Goal: Task Accomplishment & Management: Use online tool/utility

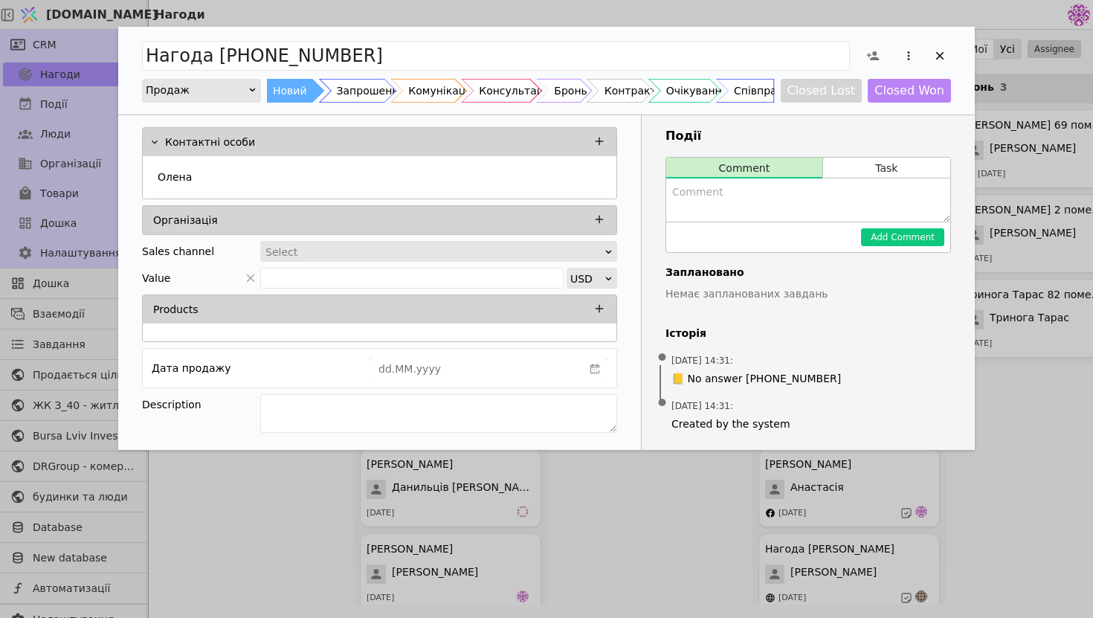
scroll to position [19785, 0]
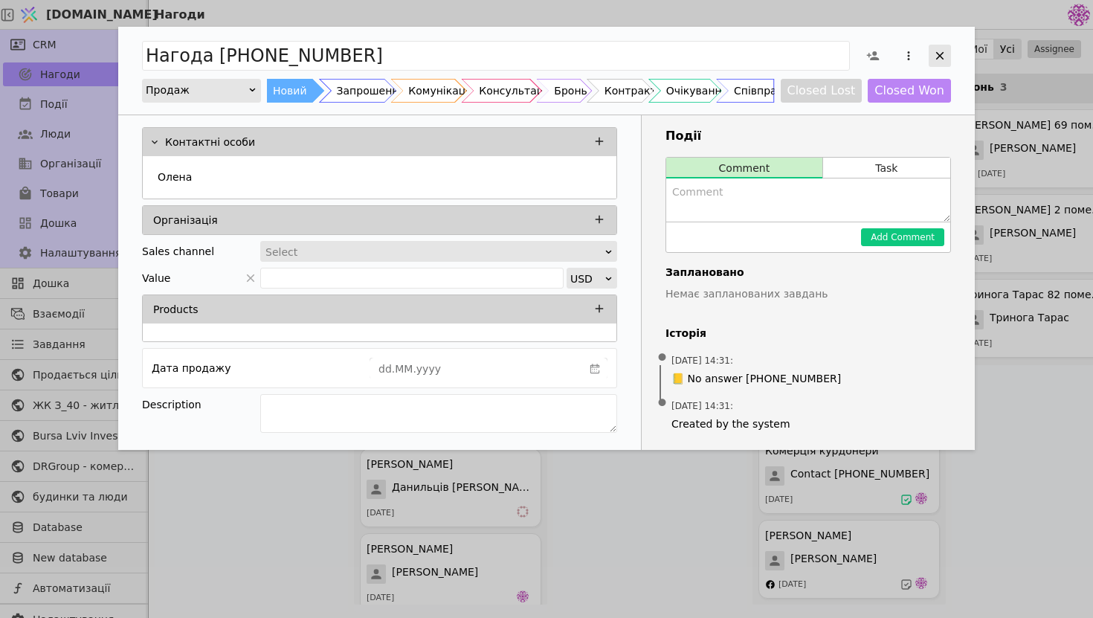
click at [931, 47] on div "Add Opportunity" at bounding box center [939, 56] width 22 height 22
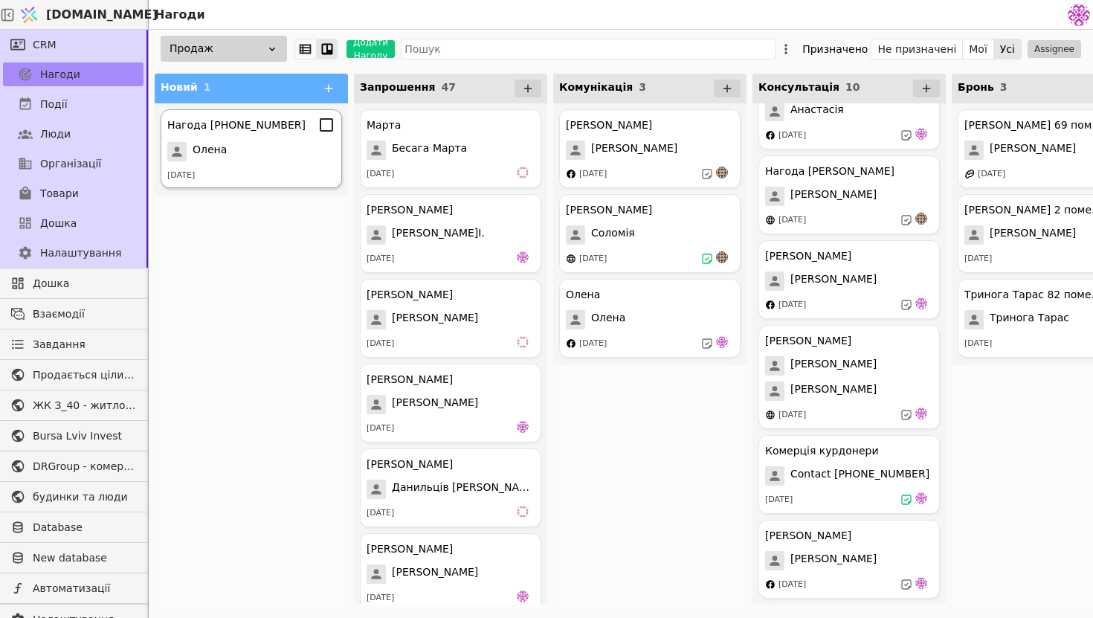
click at [260, 156] on div "Олена" at bounding box center [251, 151] width 168 height 19
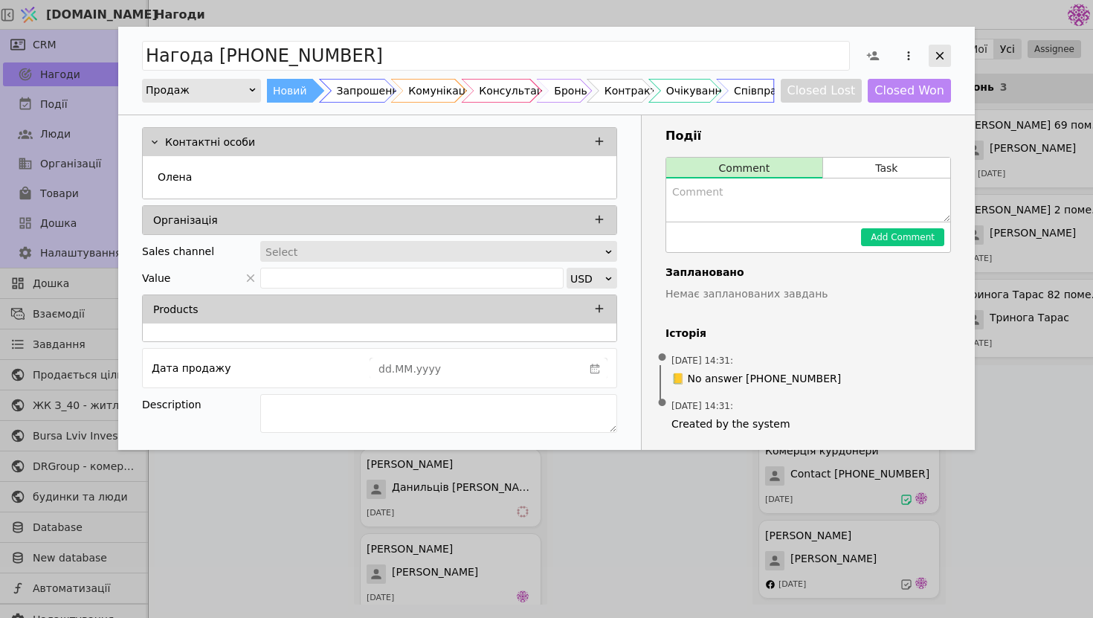
click at [944, 53] on icon "Add Opportunity" at bounding box center [939, 55] width 13 height 13
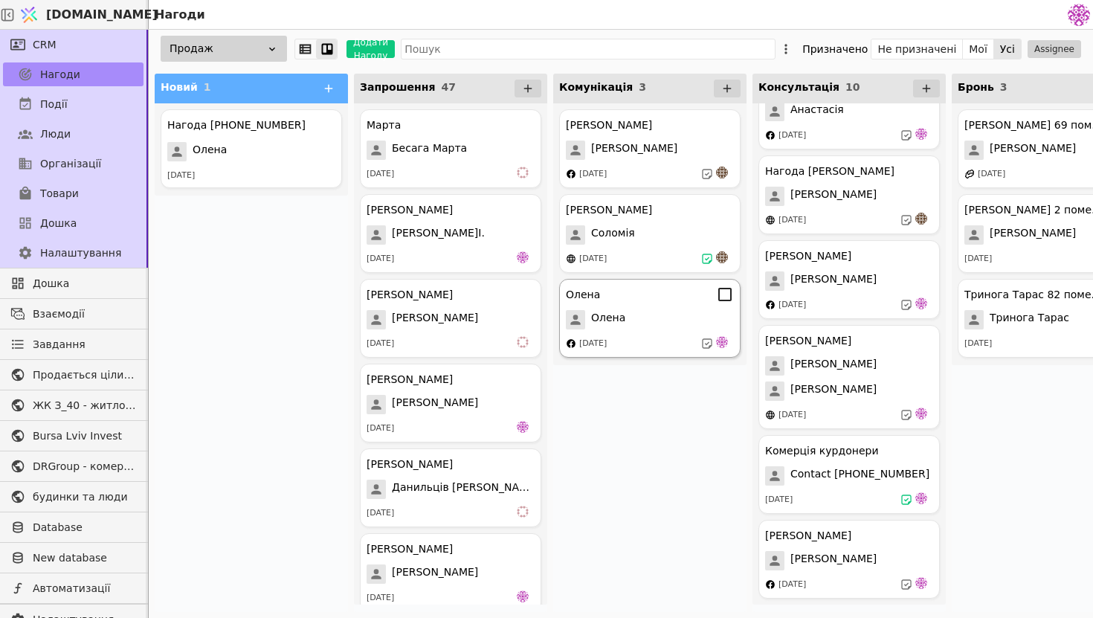
click at [597, 334] on div "[PERSON_NAME] [DATE]" at bounding box center [649, 318] width 181 height 79
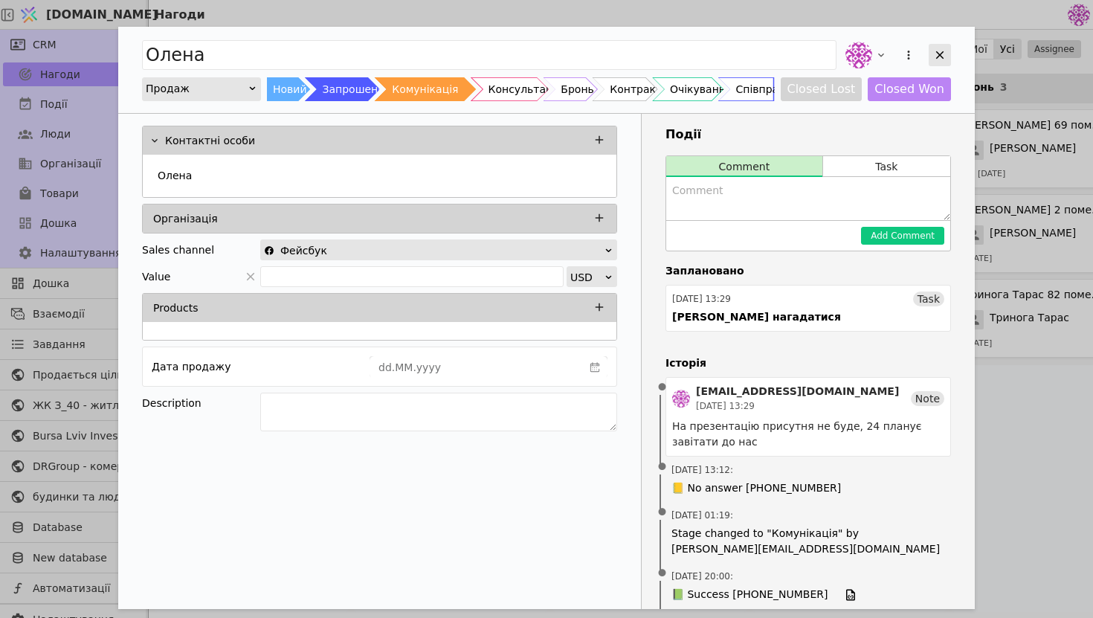
click at [936, 54] on icon "Add Opportunity" at bounding box center [939, 54] width 13 height 13
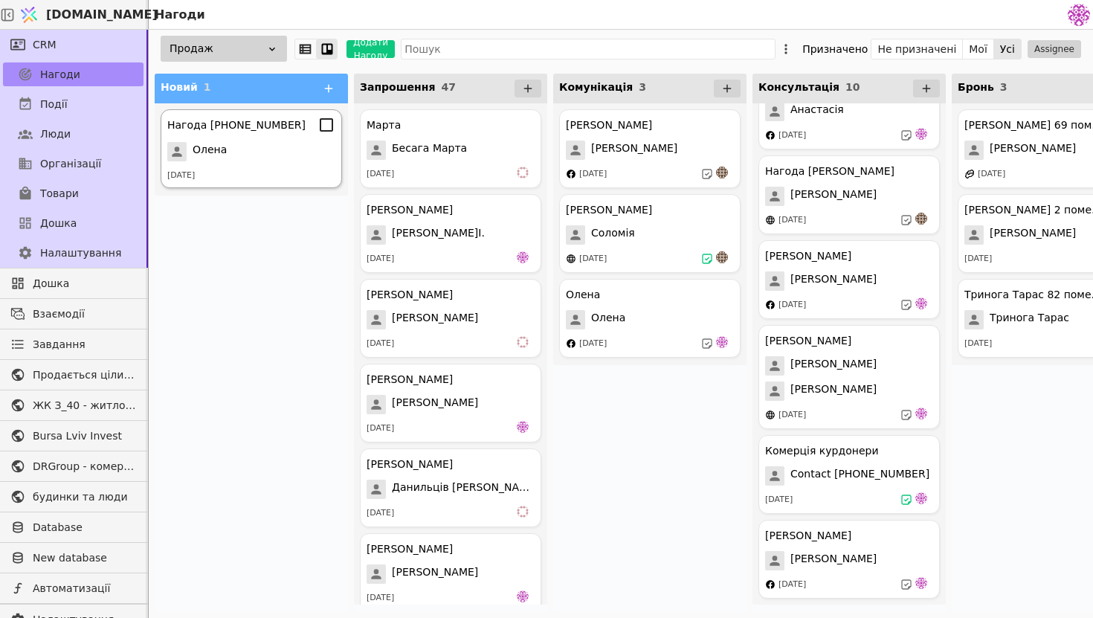
click at [270, 155] on div "Олена" at bounding box center [251, 151] width 168 height 19
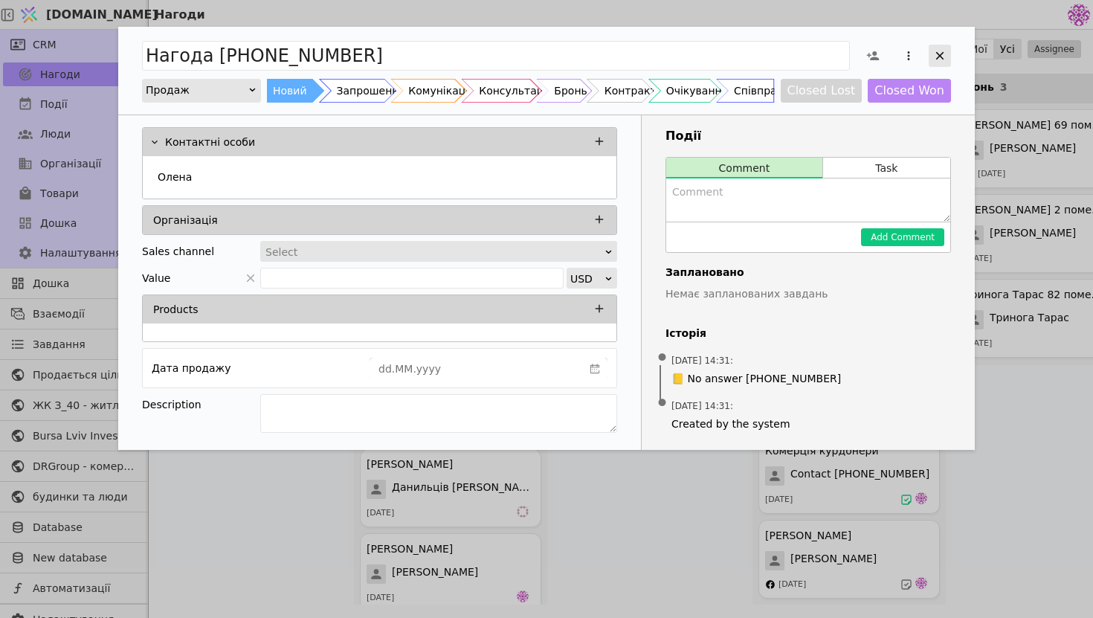
click at [936, 54] on icon "Add Opportunity" at bounding box center [939, 55] width 13 height 13
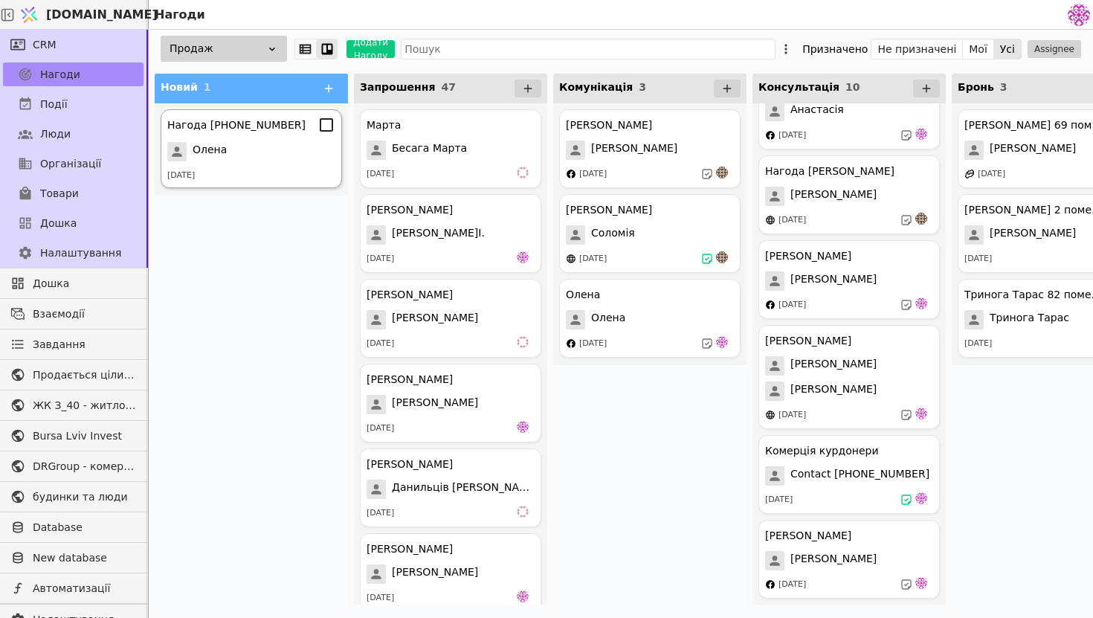
click at [203, 148] on span "Олена" at bounding box center [209, 151] width 34 height 19
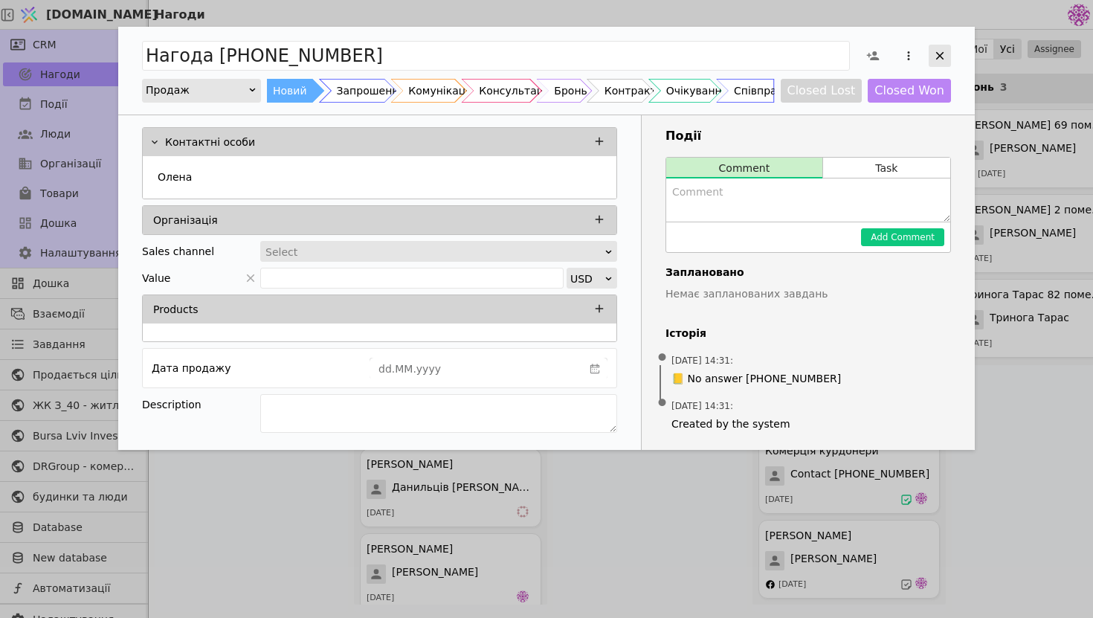
click at [947, 48] on div "Add Opportunity" at bounding box center [939, 56] width 22 height 22
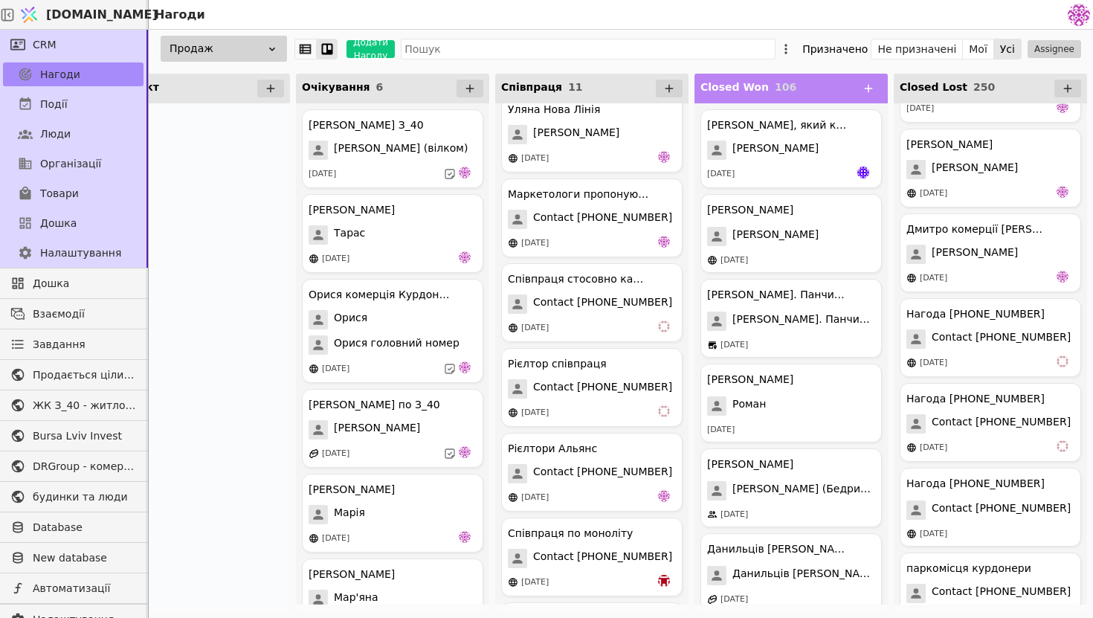
scroll to position [20636, 0]
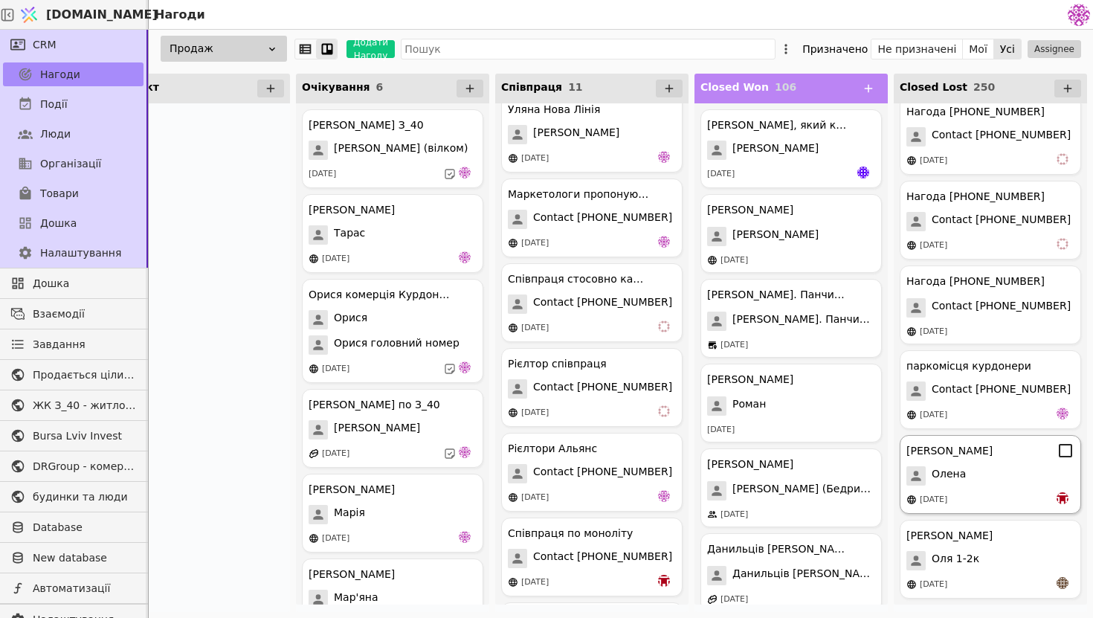
click at [963, 481] on div "Олена" at bounding box center [990, 475] width 168 height 19
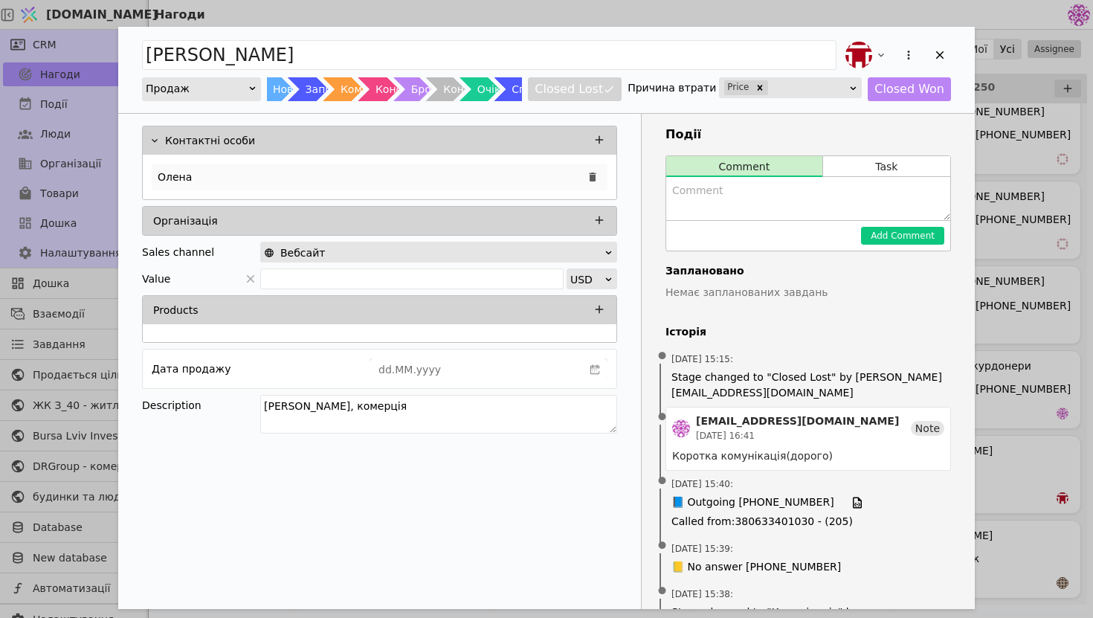
click at [467, 173] on div "Олена" at bounding box center [380, 177] width 456 height 27
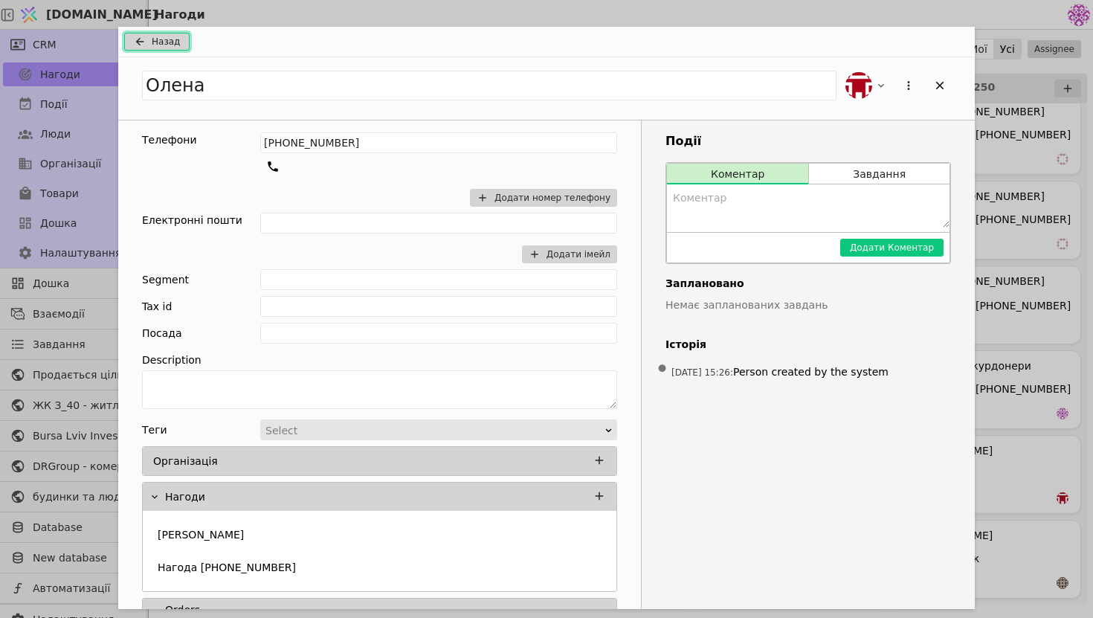
click at [131, 45] on icon "Add Opportunity" at bounding box center [140, 42] width 18 height 12
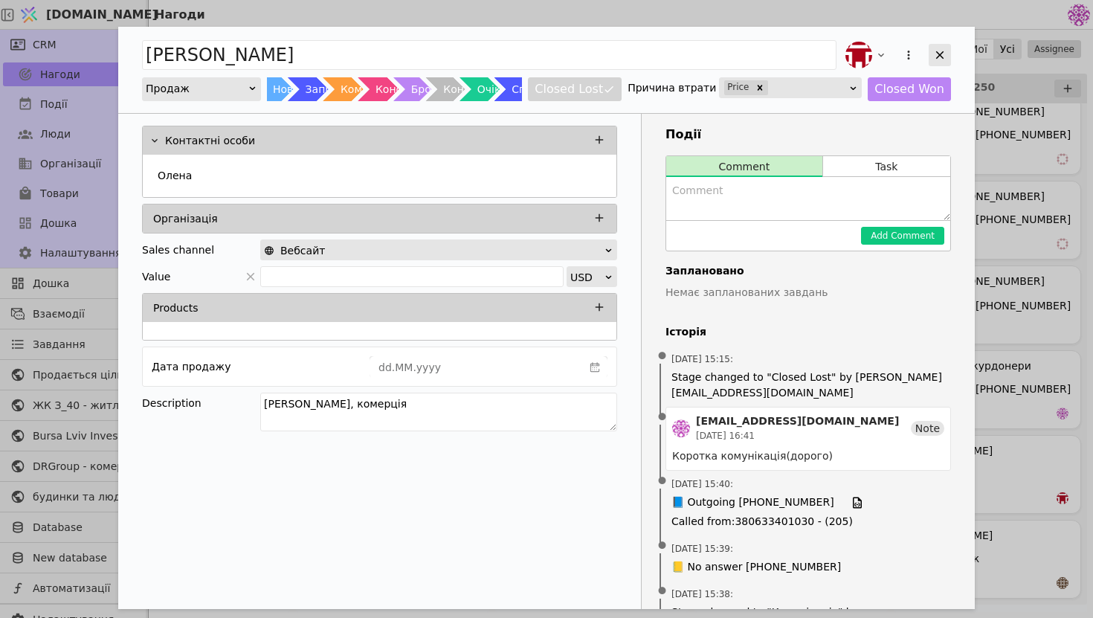
click at [946, 49] on div "Add Opportunity" at bounding box center [939, 55] width 22 height 22
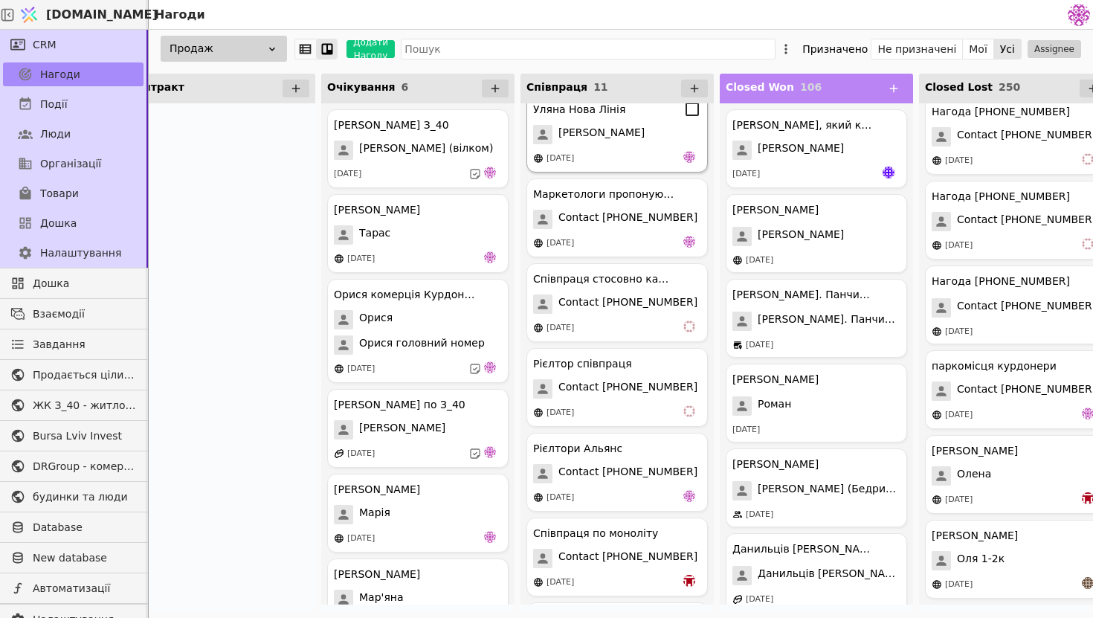
scroll to position [0, 1054]
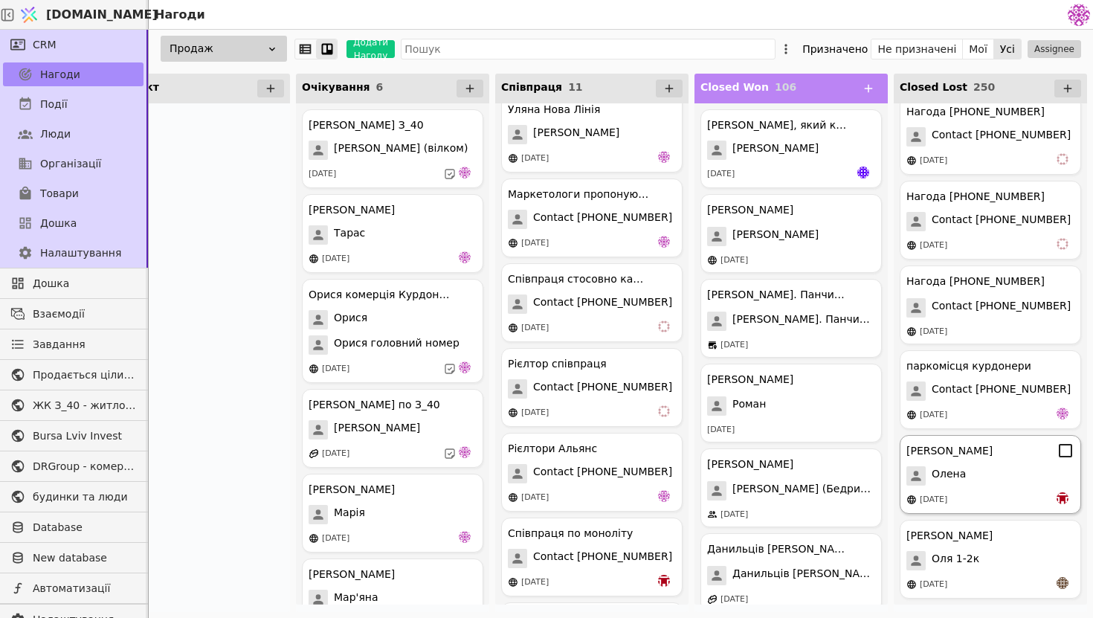
click at [1064, 454] on icon at bounding box center [1065, 450] width 18 height 18
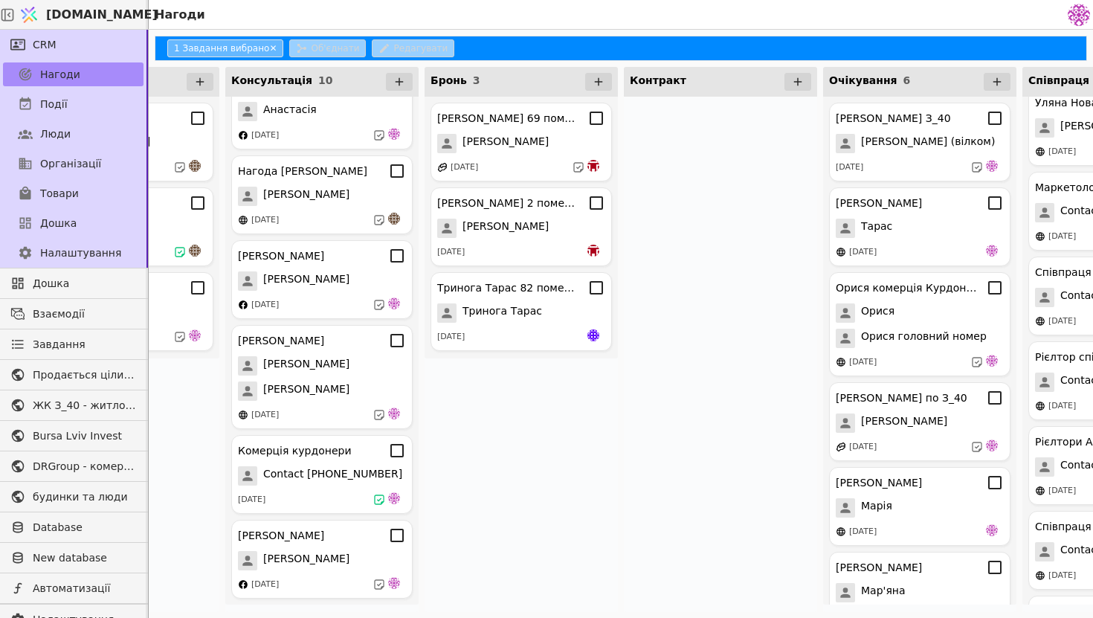
scroll to position [0, 0]
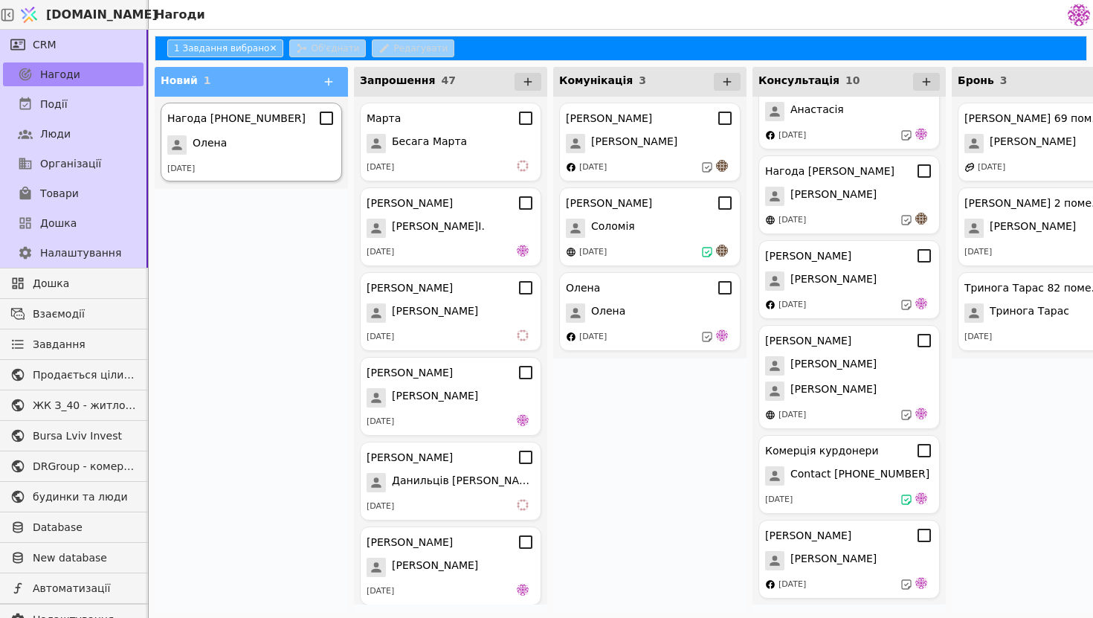
click at [328, 126] on icon at bounding box center [326, 118] width 18 height 18
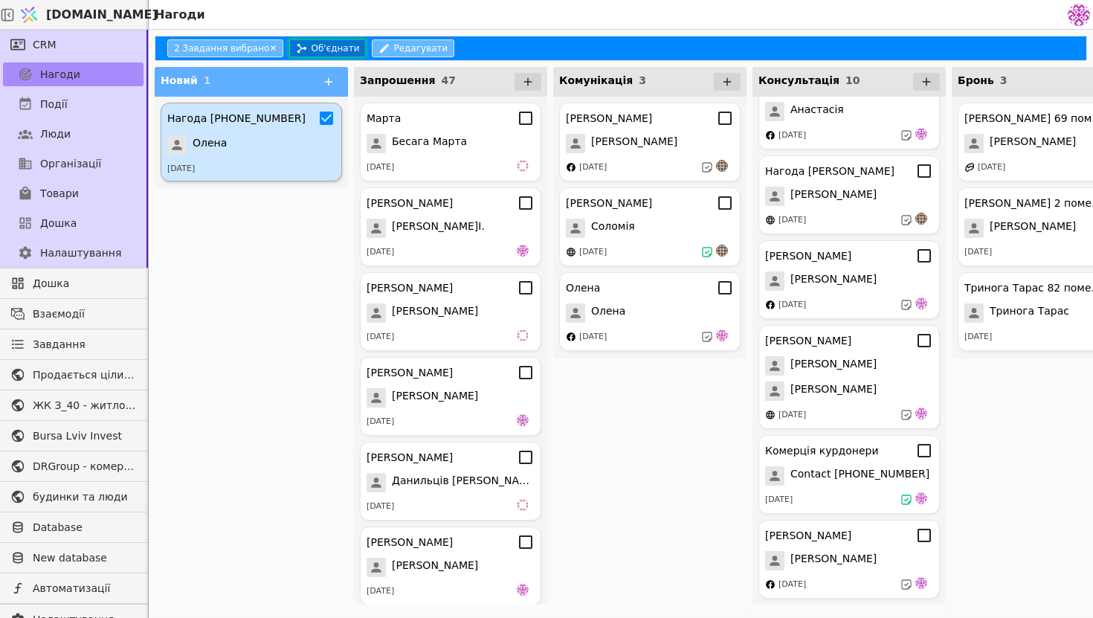
click at [334, 52] on button "Об'єднати" at bounding box center [327, 48] width 77 height 18
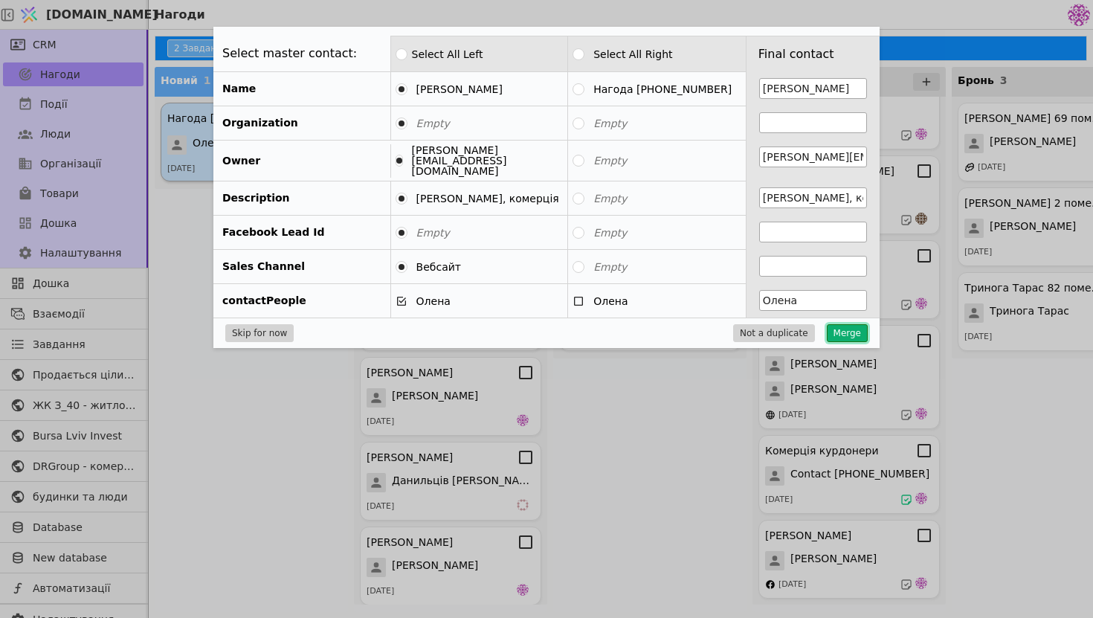
click at [843, 329] on button "Merge" at bounding box center [846, 333] width 41 height 18
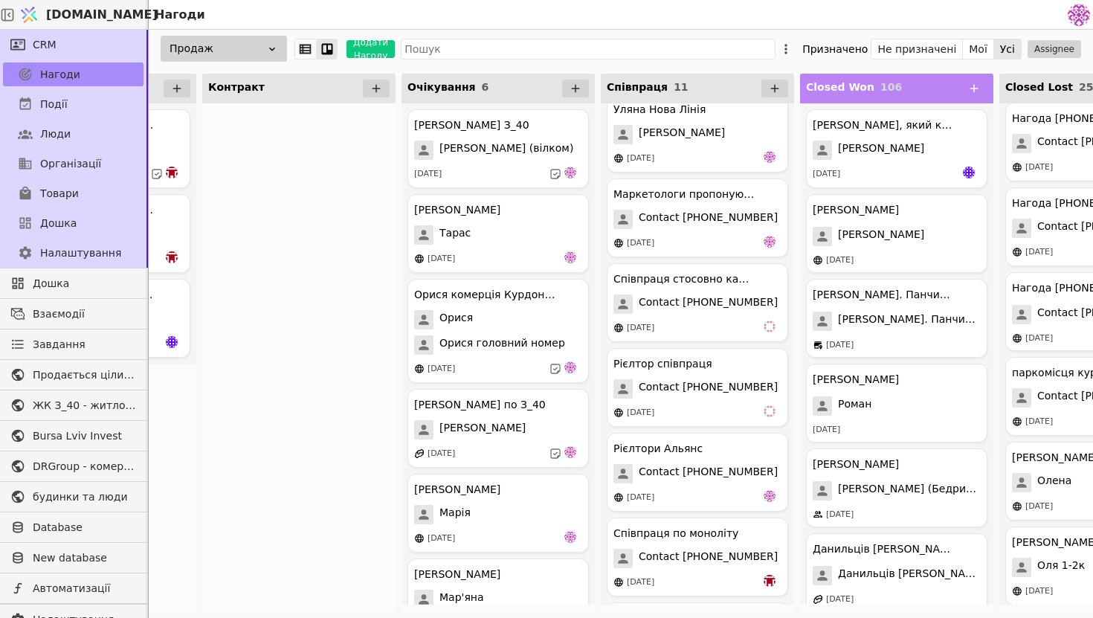
scroll to position [0, 1054]
